Goal: Information Seeking & Learning: Learn about a topic

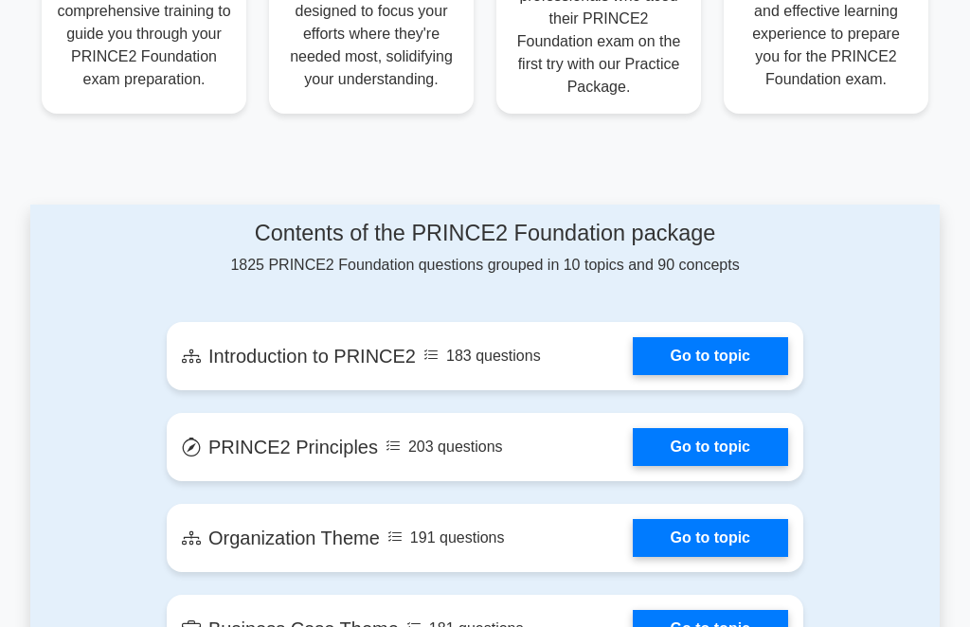
scroll to position [896, 0]
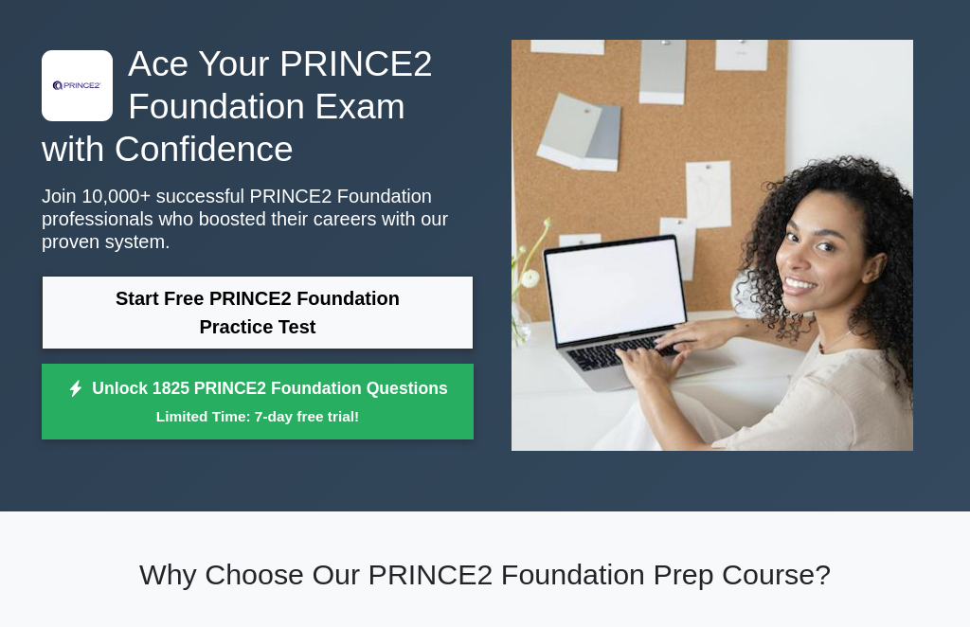
scroll to position [0, 0]
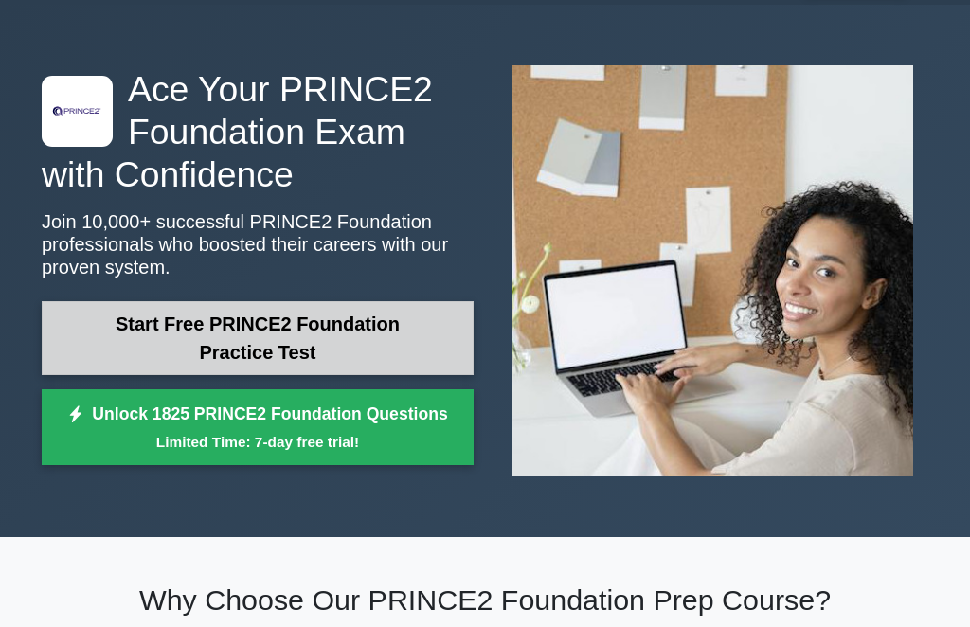
scroll to position [55, 0]
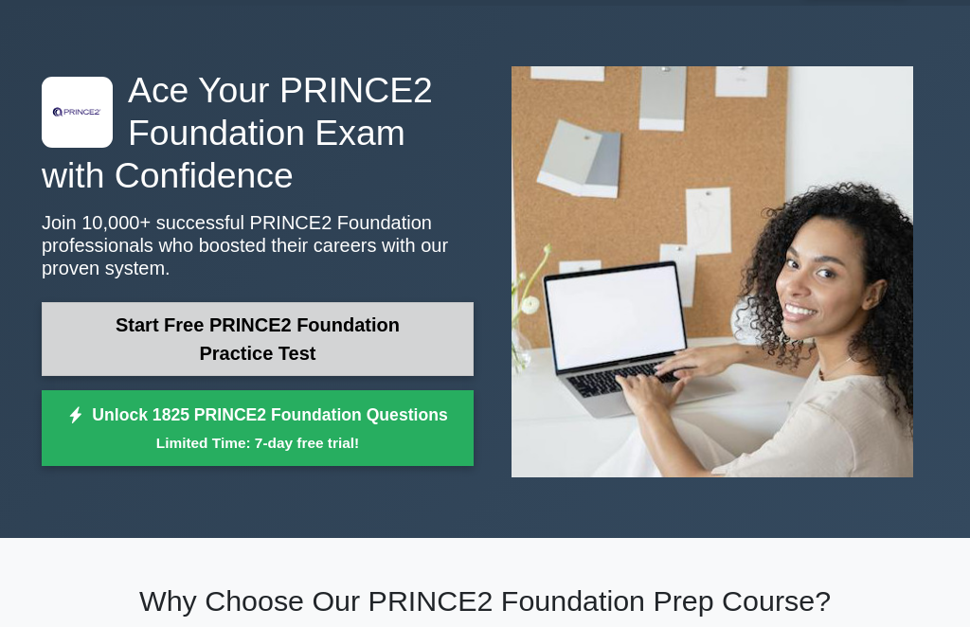
click at [382, 329] on link "Start Free PRINCE2 Foundation Practice Test" at bounding box center [258, 339] width 432 height 74
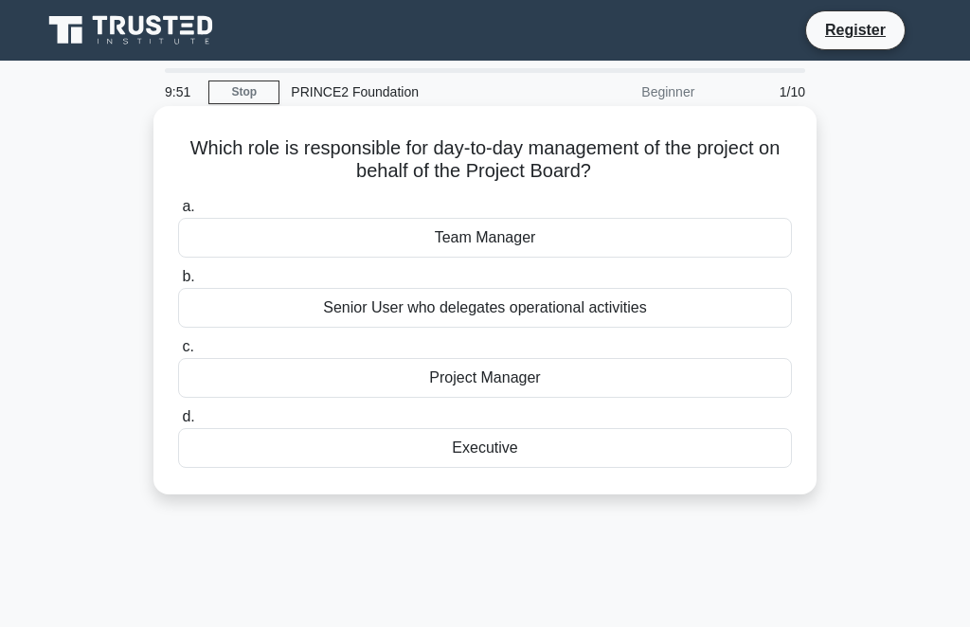
click at [385, 260] on div "a. Team Manager b. Senior User who delegates operational activities c. d." at bounding box center [485, 331] width 636 height 280
click at [406, 242] on div "Team Manager" at bounding box center [485, 238] width 614 height 40
click at [178, 213] on input "a. Team Manager" at bounding box center [178, 207] width 0 height 12
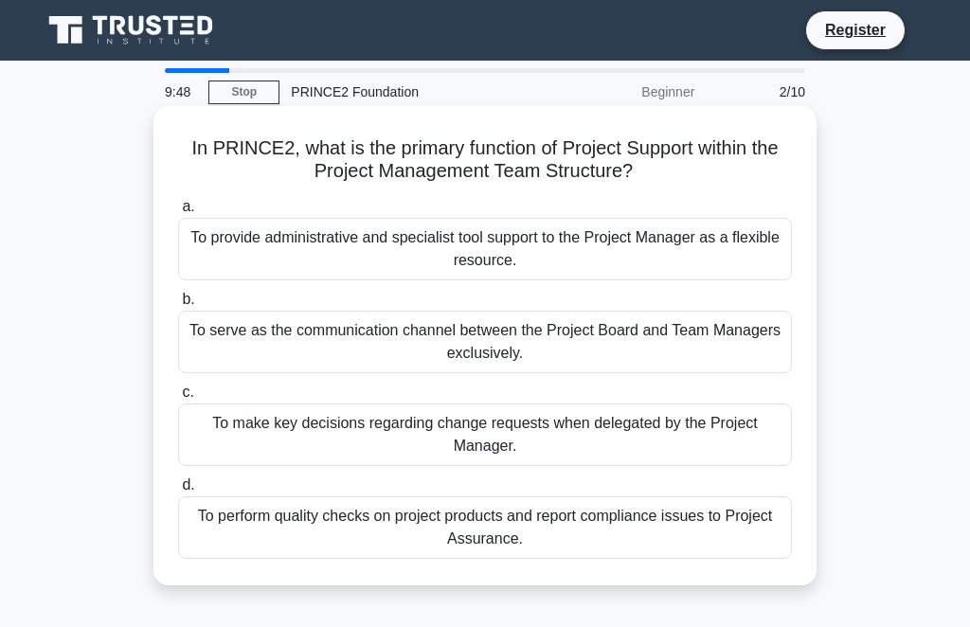
click at [349, 258] on div "To provide administrative and specialist tool support to the Project Manager as…" at bounding box center [485, 249] width 614 height 63
click at [178, 213] on input "a. To provide administrative and specialist tool support to the Project Manager…" at bounding box center [178, 207] width 0 height 12
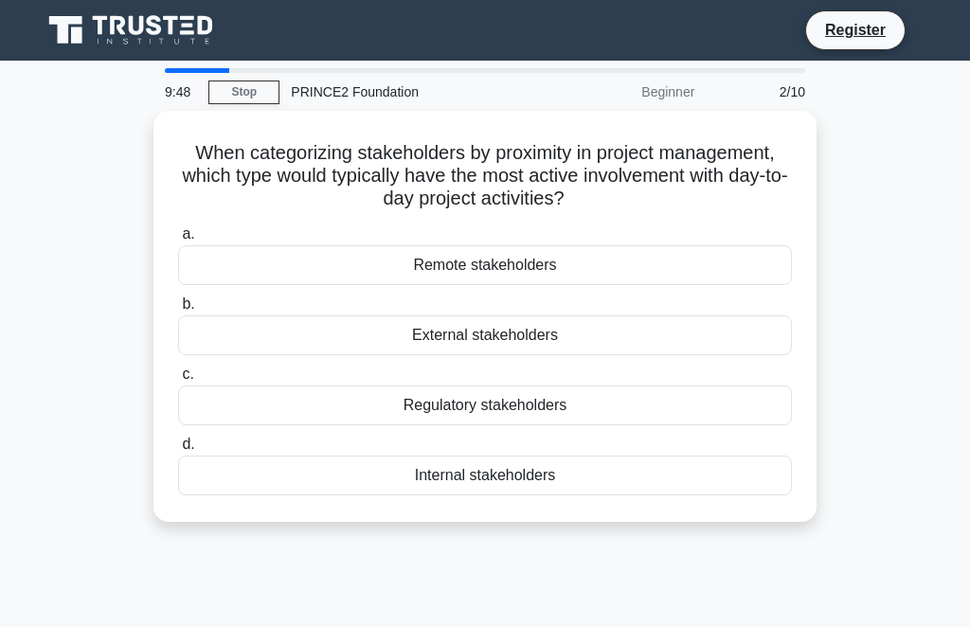
click at [349, 258] on div "Remote stakeholders" at bounding box center [485, 265] width 614 height 40
click at [178, 241] on input "a. Remote stakeholders" at bounding box center [178, 234] width 0 height 12
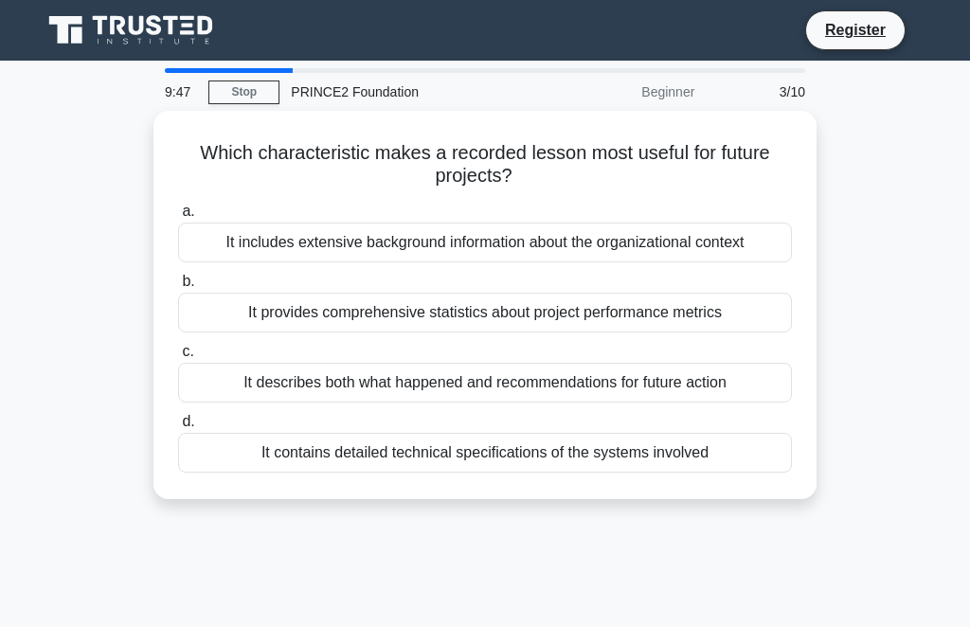
click at [349, 260] on div "It includes extensive background information about the organizational context" at bounding box center [485, 243] width 614 height 40
click at [178, 218] on input "a. It includes extensive background information about the organizational context" at bounding box center [178, 212] width 0 height 12
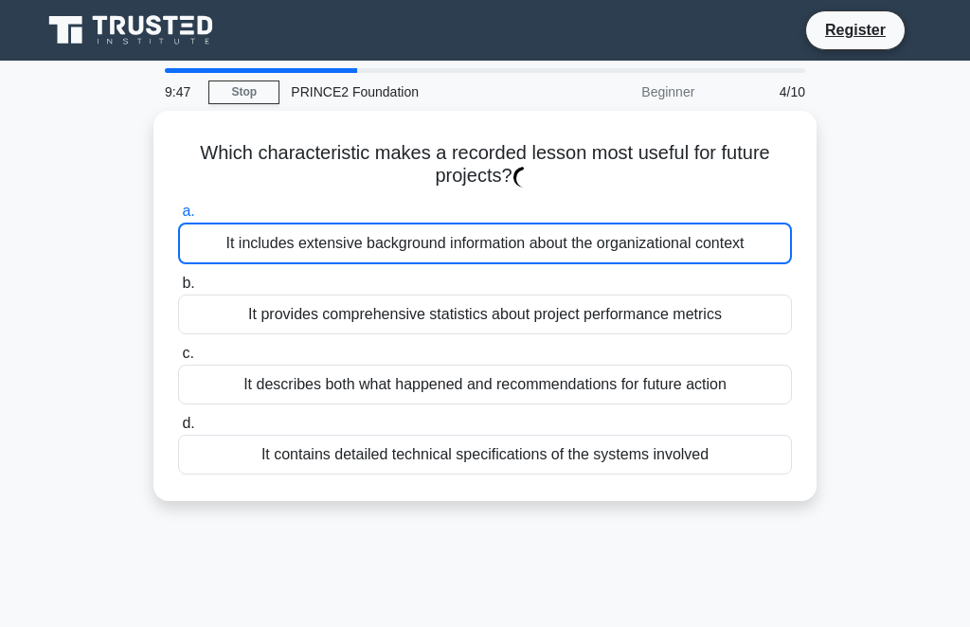
click at [349, 260] on div "It includes extensive background information about the organizational context" at bounding box center [485, 244] width 614 height 42
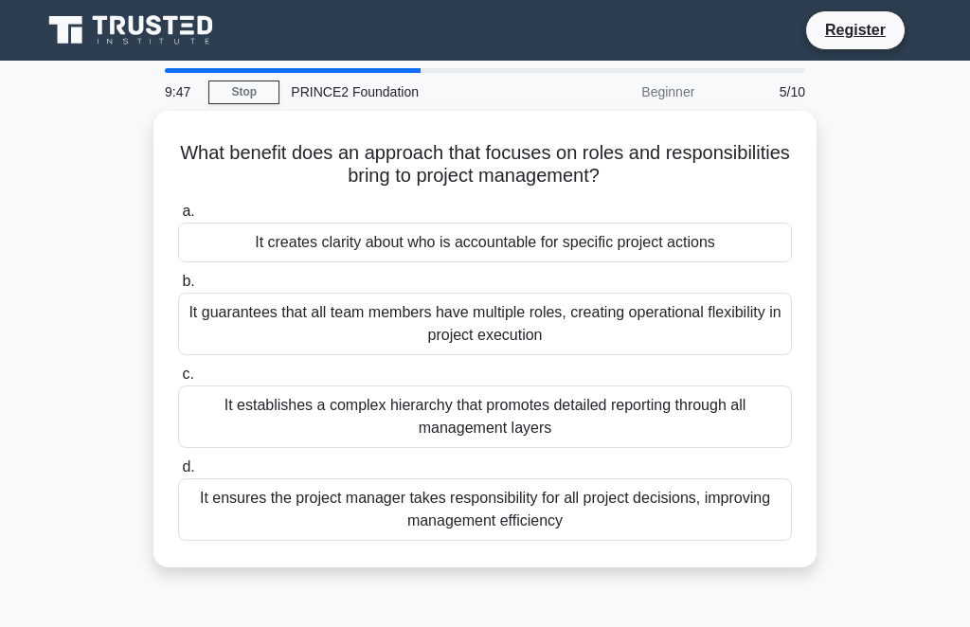
click at [349, 260] on div "It creates clarity about who is accountable for specific project actions" at bounding box center [485, 243] width 614 height 40
click at [178, 218] on input "a. It creates clarity about who is accountable for specific project actions" at bounding box center [178, 212] width 0 height 12
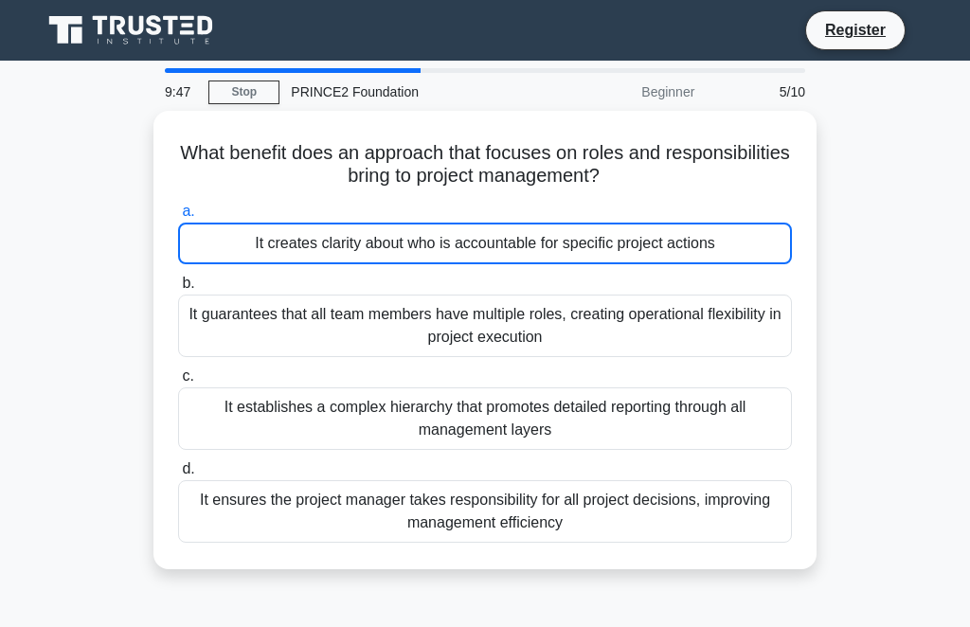
click at [349, 260] on div "It creates clarity about who is accountable for specific project actions" at bounding box center [485, 244] width 614 height 42
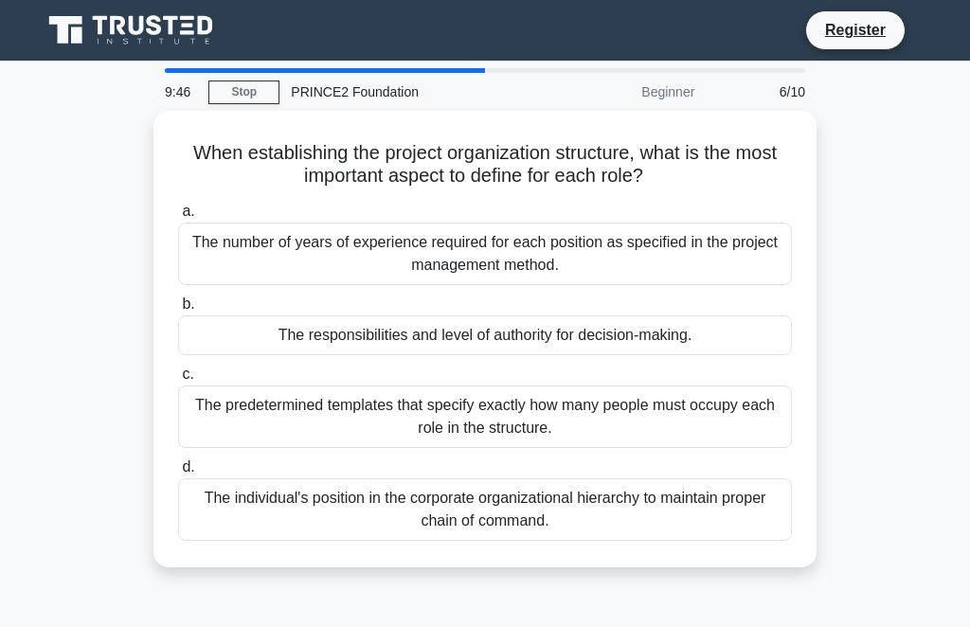
click at [349, 260] on div "The number of years of experience required for each position as specified in th…" at bounding box center [485, 254] width 614 height 63
click at [178, 218] on input "a. The number of years of experience required for each position as specified in…" at bounding box center [178, 212] width 0 height 12
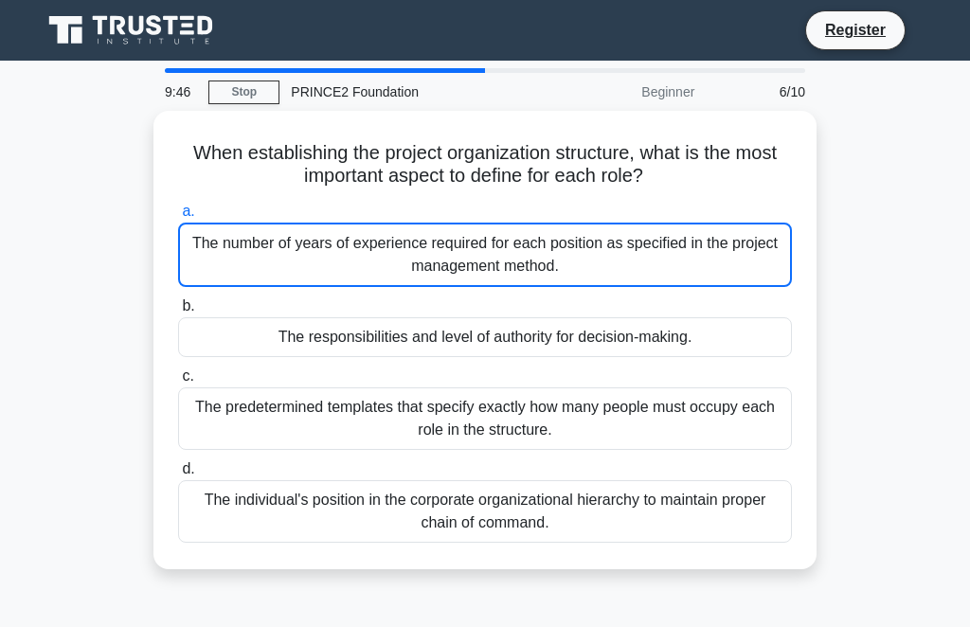
click at [349, 260] on div "The number of years of experience required for each position as specified in th…" at bounding box center [485, 255] width 614 height 64
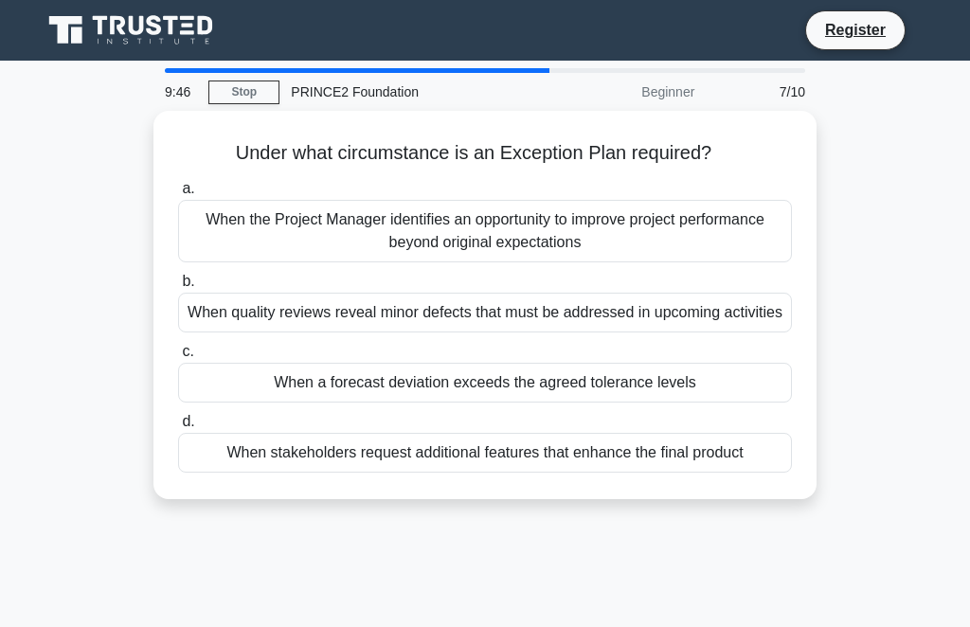
click at [349, 260] on div "a. When the Project Manager identifies an opportunity to improve project perfor…" at bounding box center [485, 324] width 636 height 303
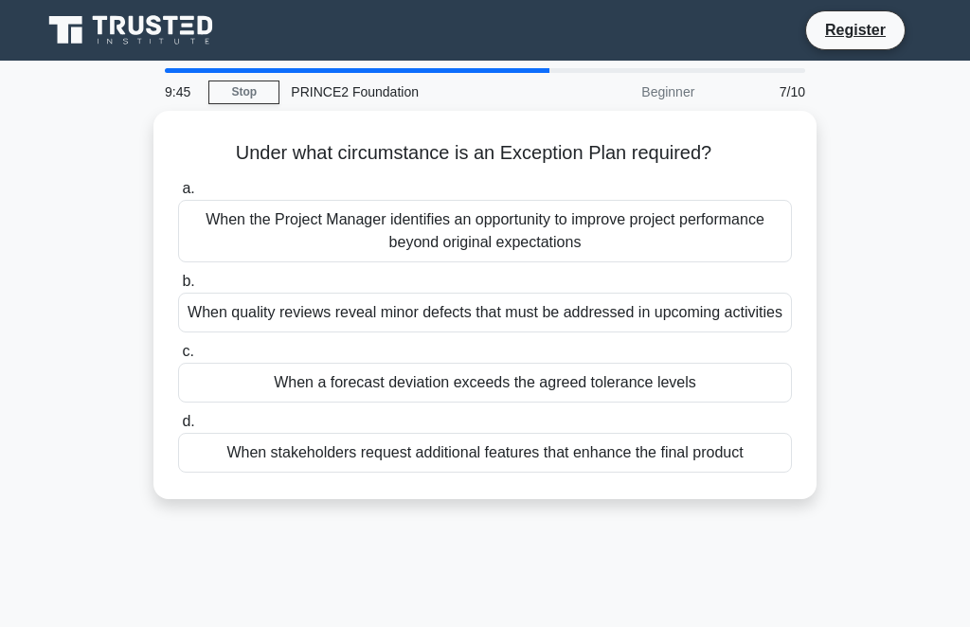
click at [349, 260] on div "a. When the Project Manager identifies an opportunity to improve project perfor…" at bounding box center [485, 324] width 636 height 303
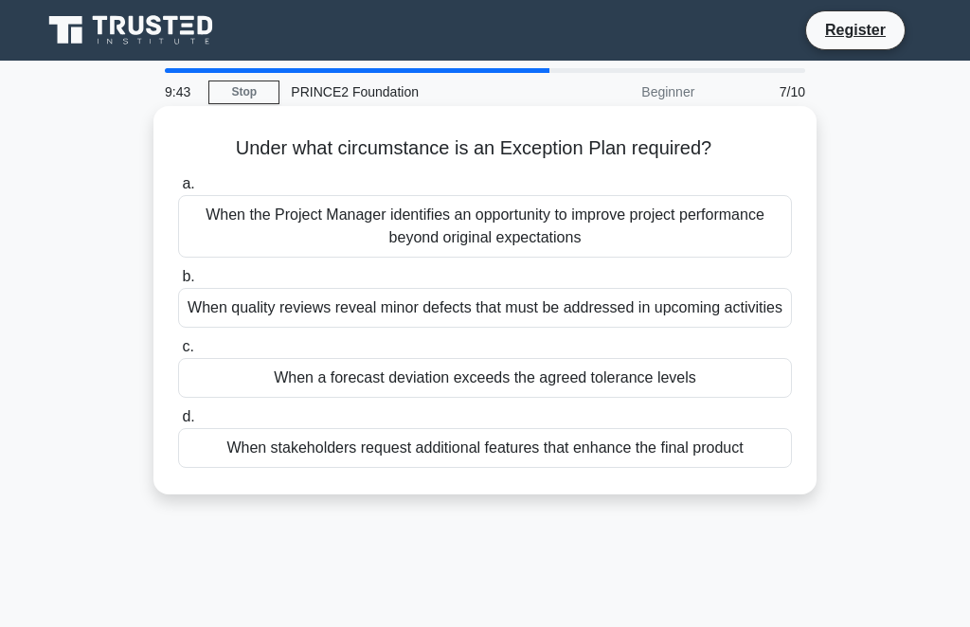
click at [356, 237] on div "When the Project Manager identifies an opportunity to improve project performan…" at bounding box center [485, 226] width 614 height 63
click at [178, 190] on input "a. When the Project Manager identifies an opportunity to improve project perfor…" at bounding box center [178, 184] width 0 height 12
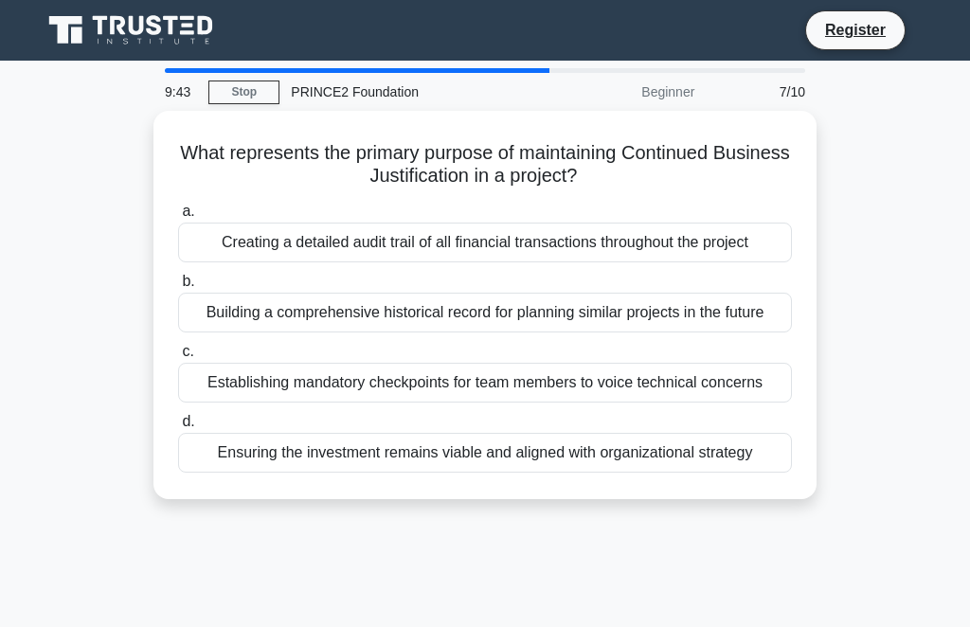
click at [356, 237] on div "Creating a detailed audit trail of all financial transactions throughout the pr…" at bounding box center [485, 243] width 614 height 40
click at [178, 218] on input "a. Creating a detailed audit trail of all financial transactions throughout the…" at bounding box center [178, 212] width 0 height 12
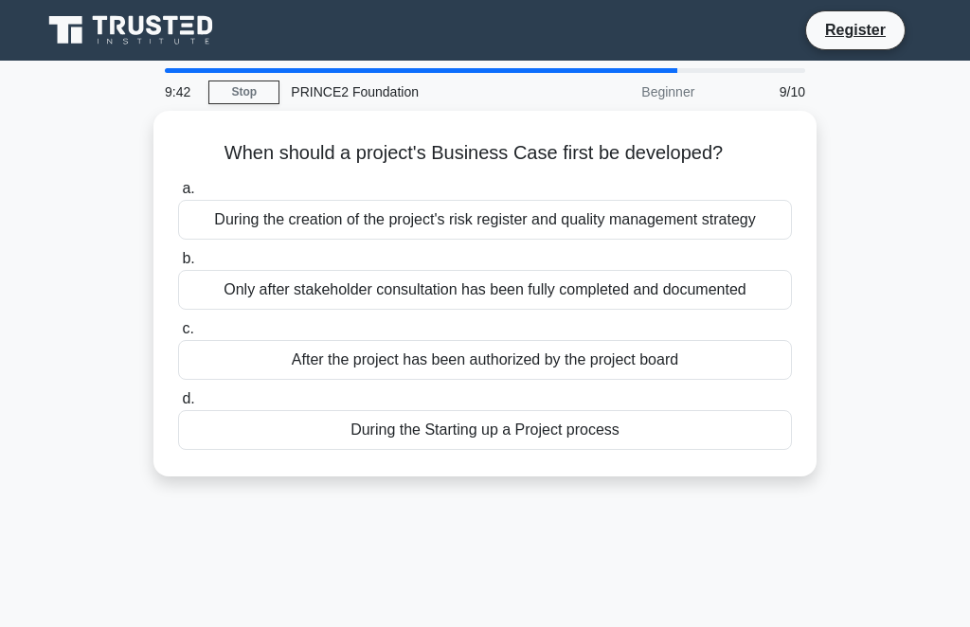
click at [356, 237] on div "During the creation of the project's risk register and quality management strat…" at bounding box center [485, 220] width 614 height 40
click at [178, 195] on input "a. During the creation of the project's risk register and quality management st…" at bounding box center [178, 189] width 0 height 12
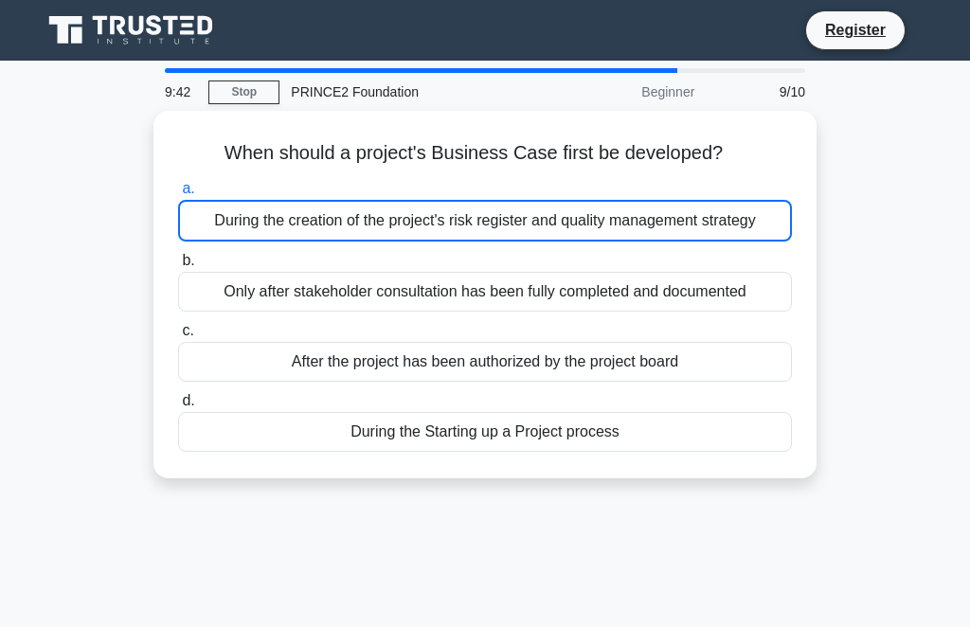
click at [356, 237] on div "During the creation of the project's risk register and quality management strat…" at bounding box center [485, 221] width 614 height 42
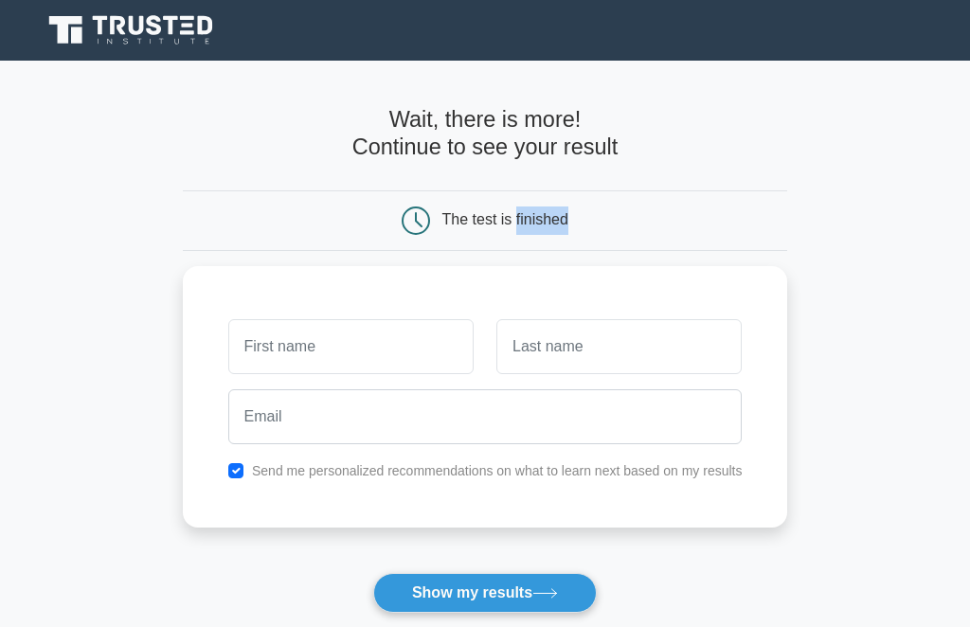
click at [356, 237] on div "The test is finished" at bounding box center [485, 220] width 605 height 61
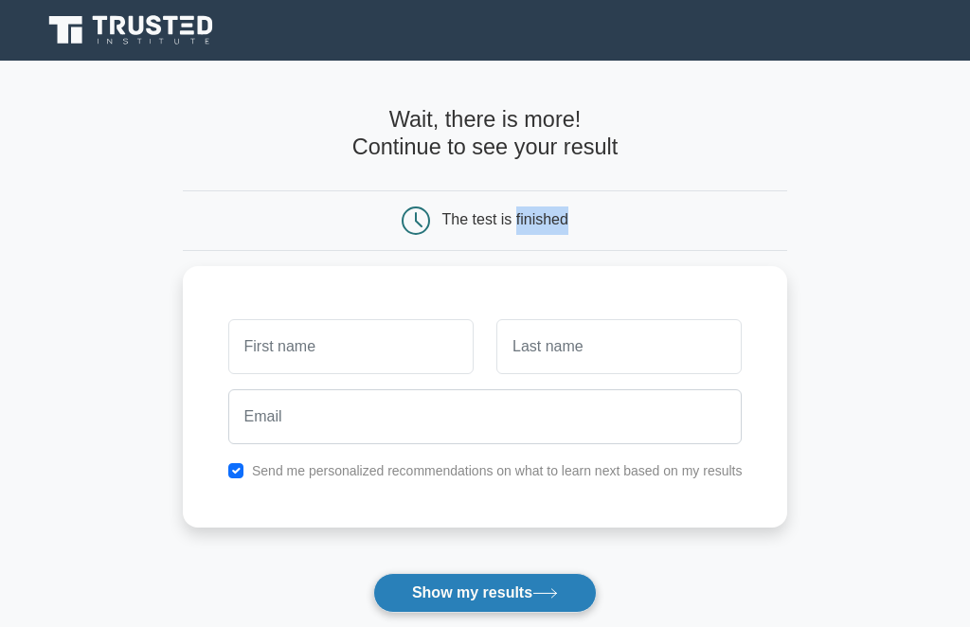
click at [454, 600] on button "Show my results" at bounding box center [485, 593] width 224 height 40
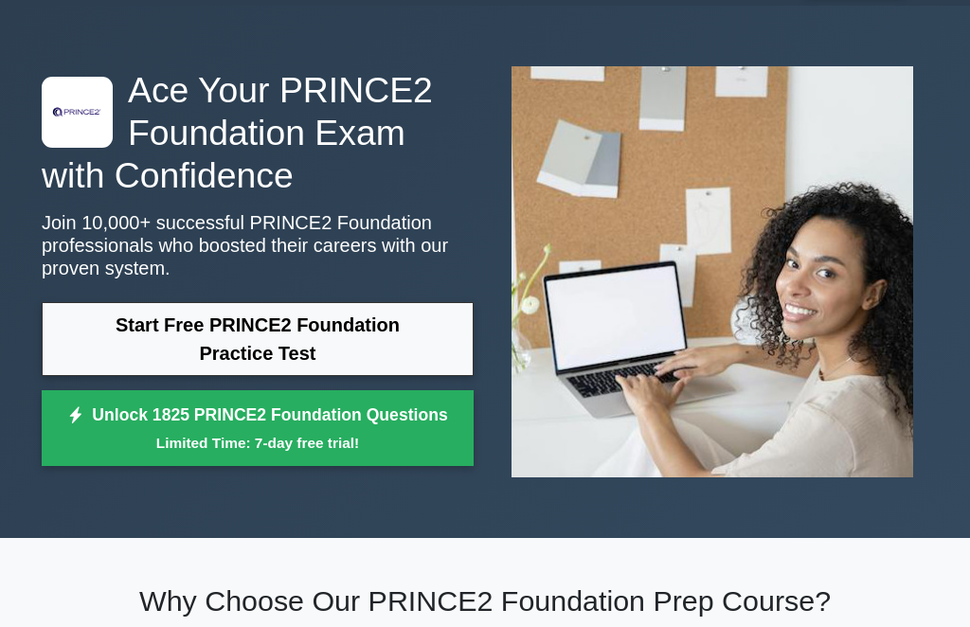
scroll to position [54, 0]
